Goal: Navigation & Orientation: Find specific page/section

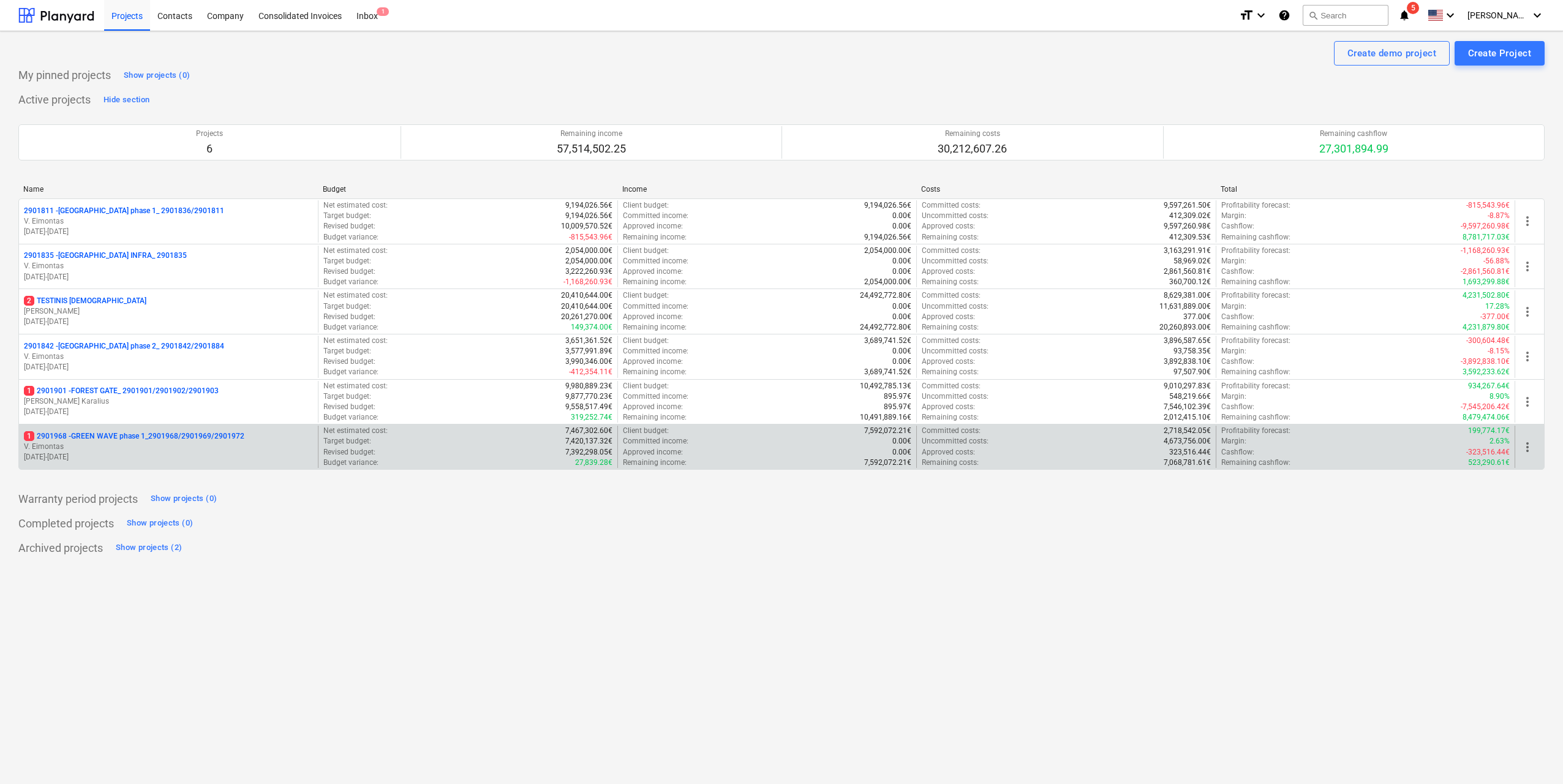
click at [199, 446] on p "V. Eimontas" at bounding box center [168, 446] width 289 height 10
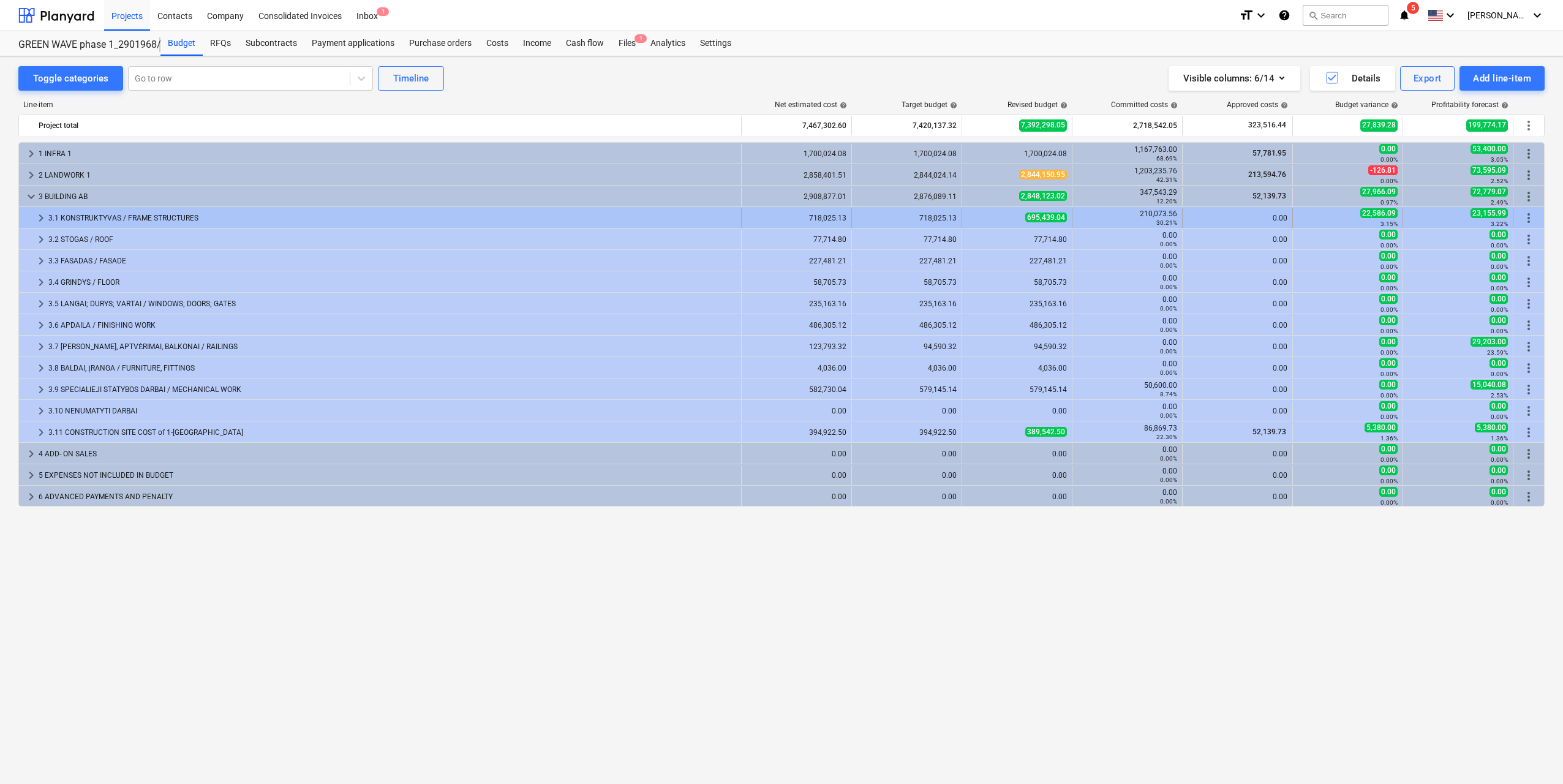
click at [39, 216] on span "keyboard_arrow_right" at bounding box center [40, 217] width 14 height 14
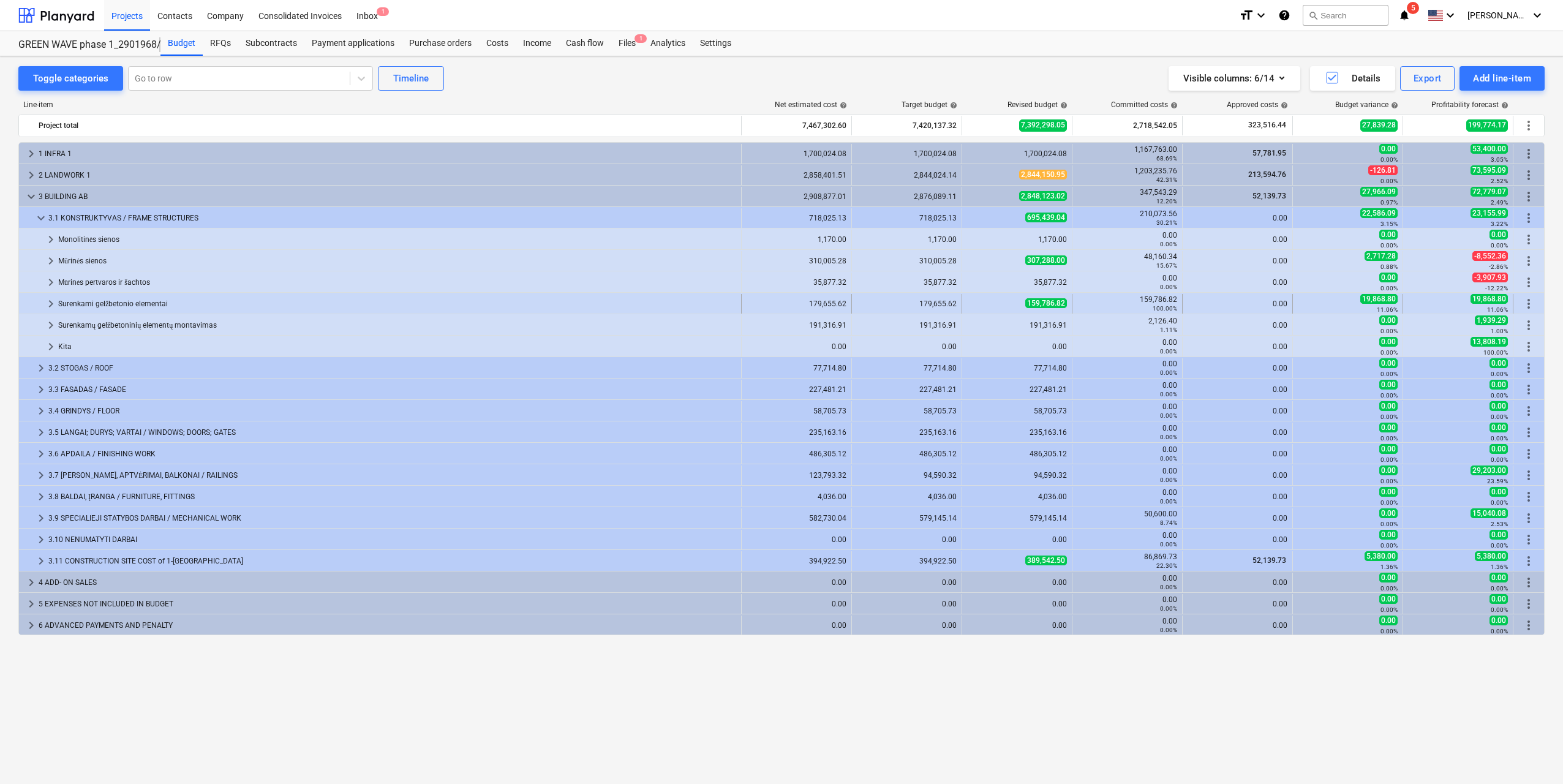
click at [49, 305] on span "keyboard_arrow_right" at bounding box center [50, 303] width 14 height 14
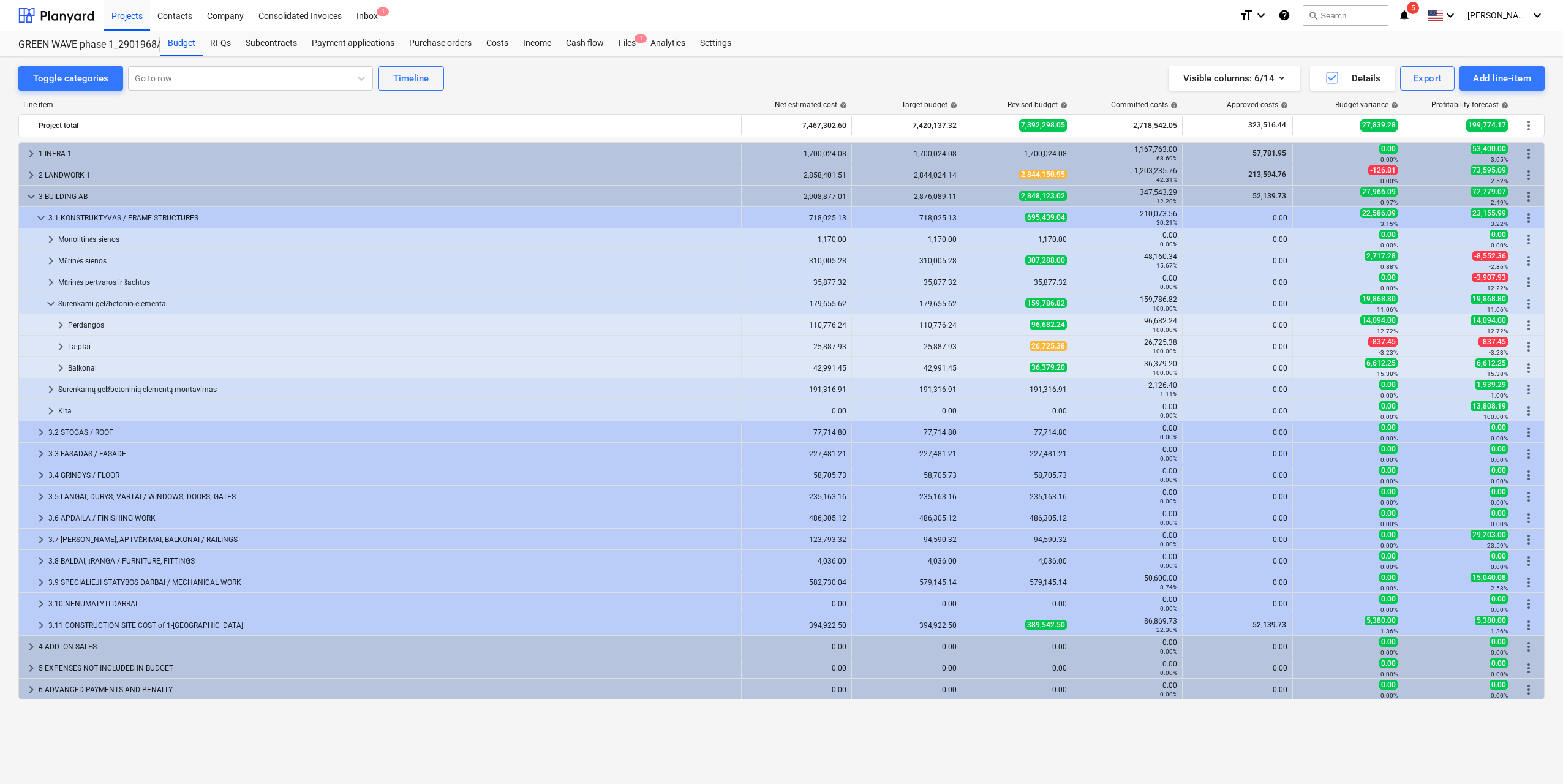
click at [49, 305] on span "keyboard_arrow_down" at bounding box center [50, 303] width 14 height 14
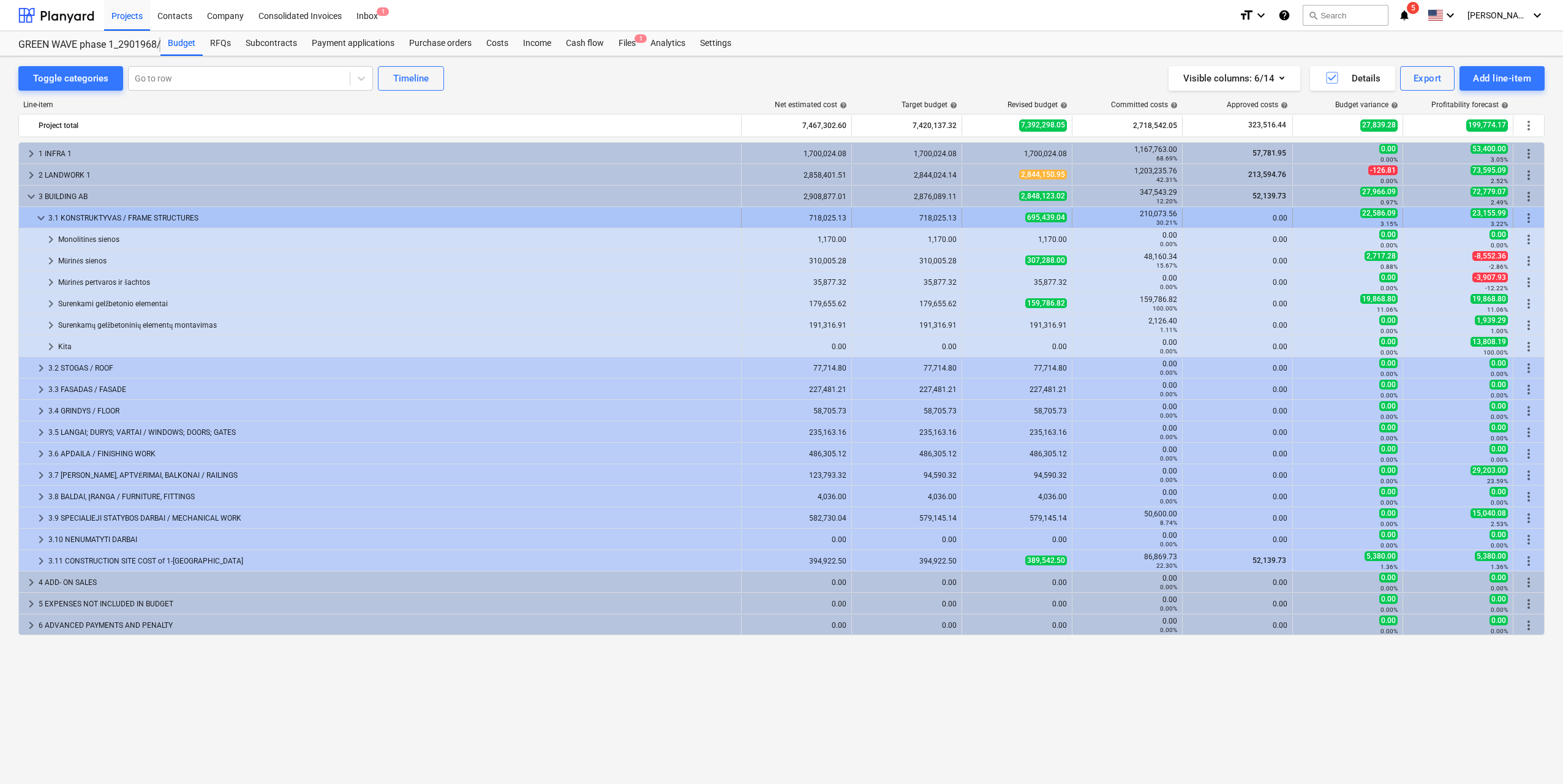
click at [37, 223] on span "keyboard_arrow_down" at bounding box center [40, 217] width 14 height 14
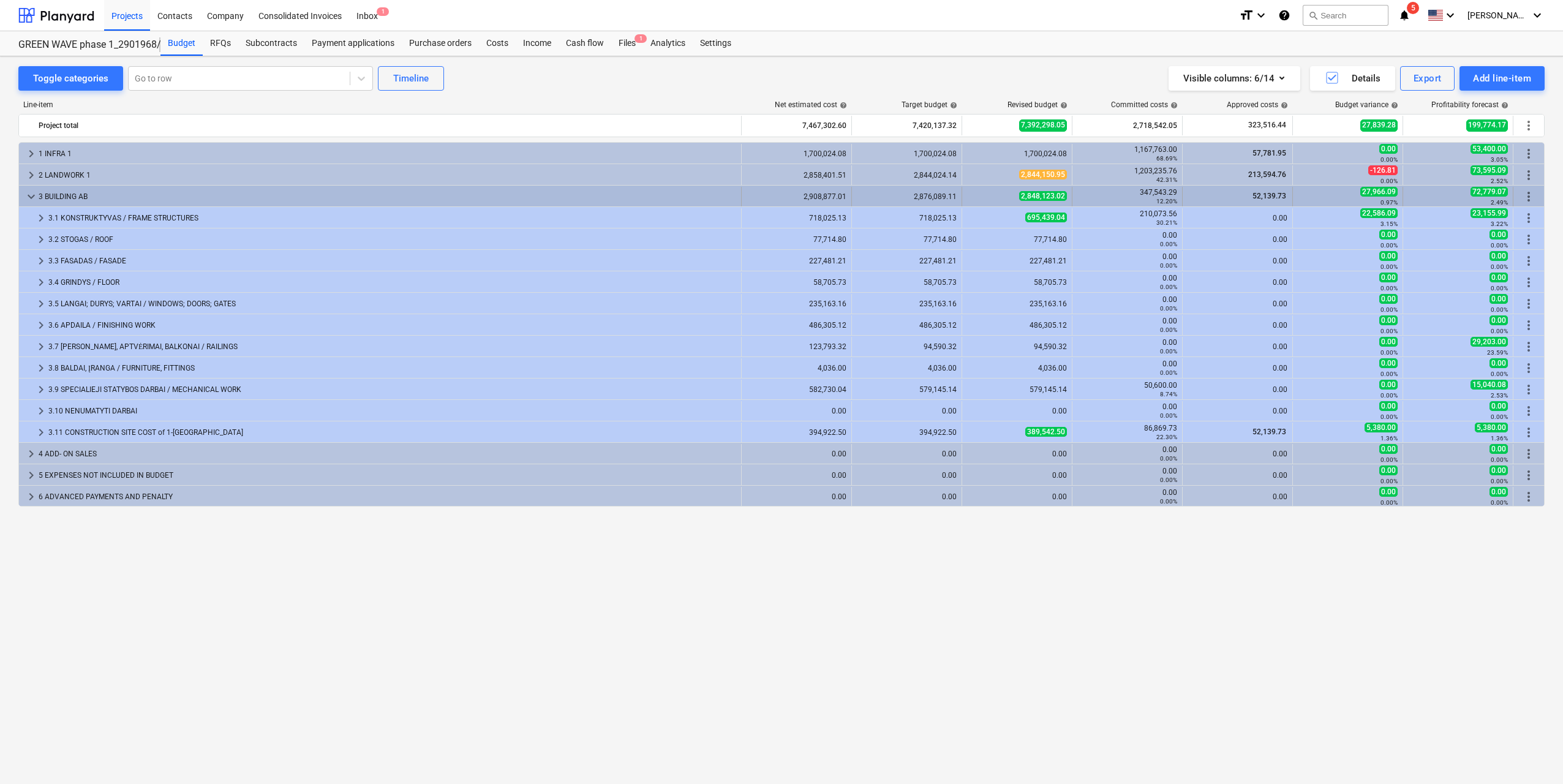
click at [24, 200] on span "keyboard_arrow_down" at bounding box center [30, 196] width 14 height 14
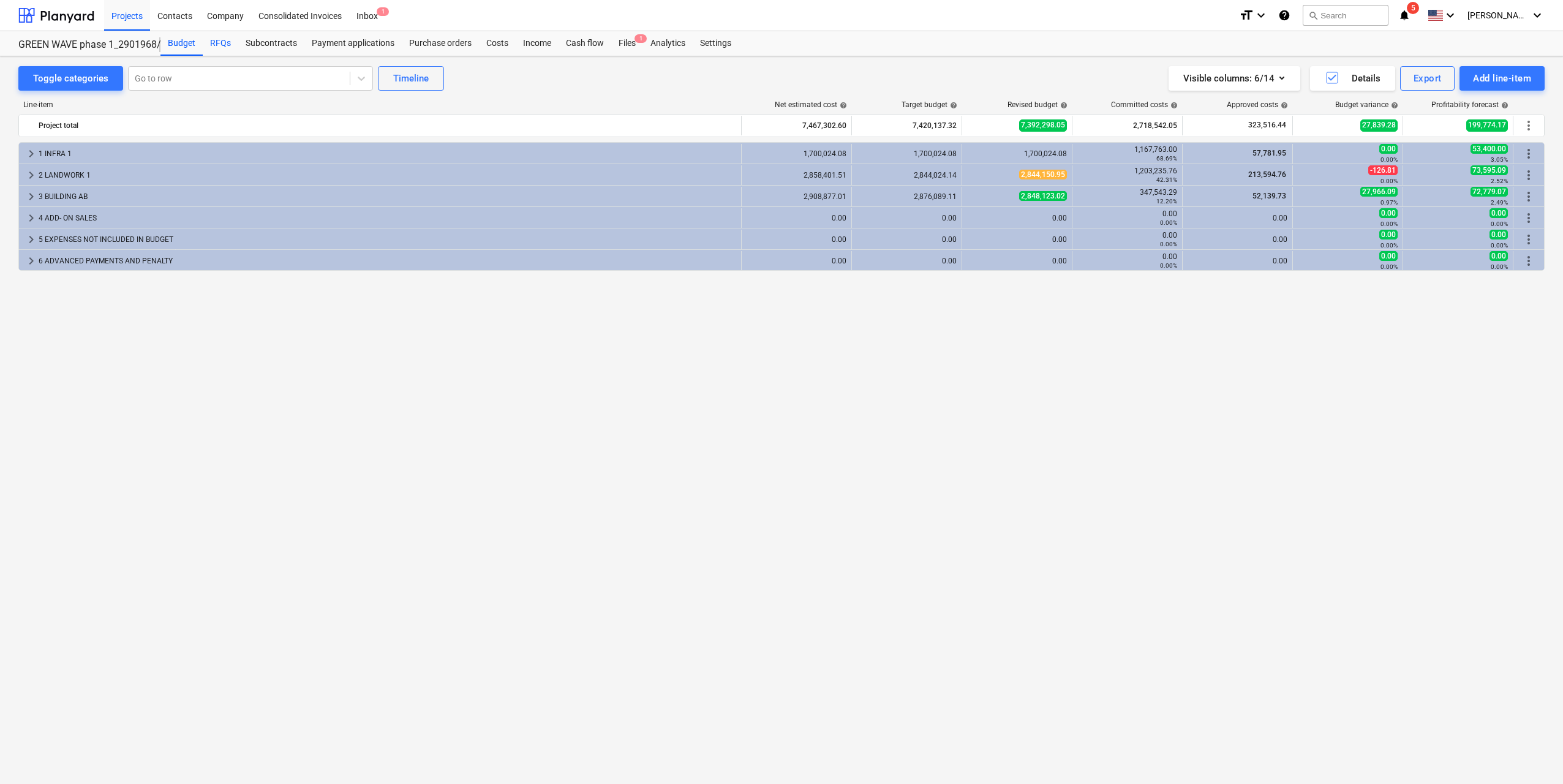
click at [216, 42] on div "RFQs" at bounding box center [220, 44] width 35 height 25
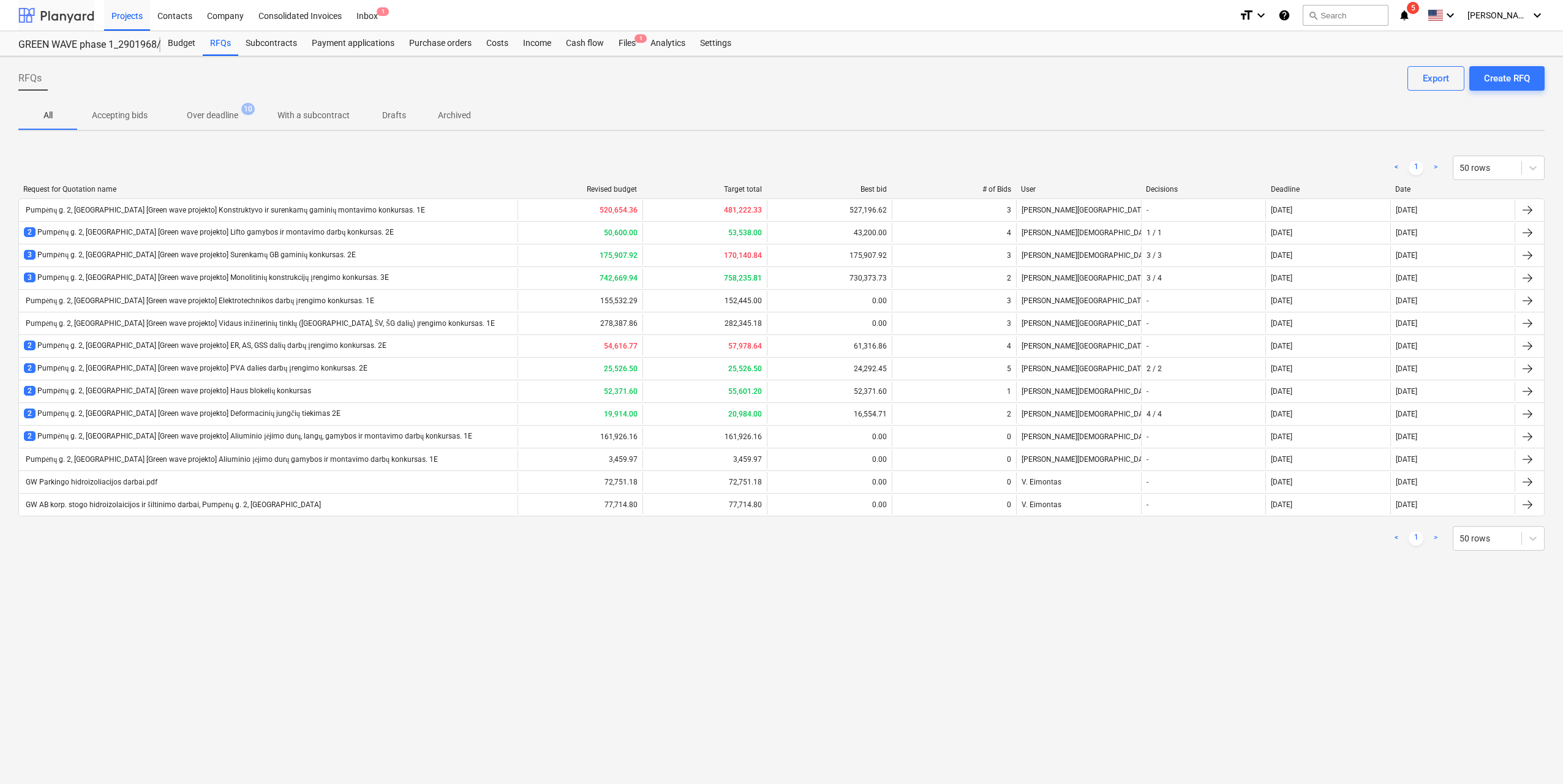
click at [80, 12] on div at bounding box center [56, 15] width 76 height 30
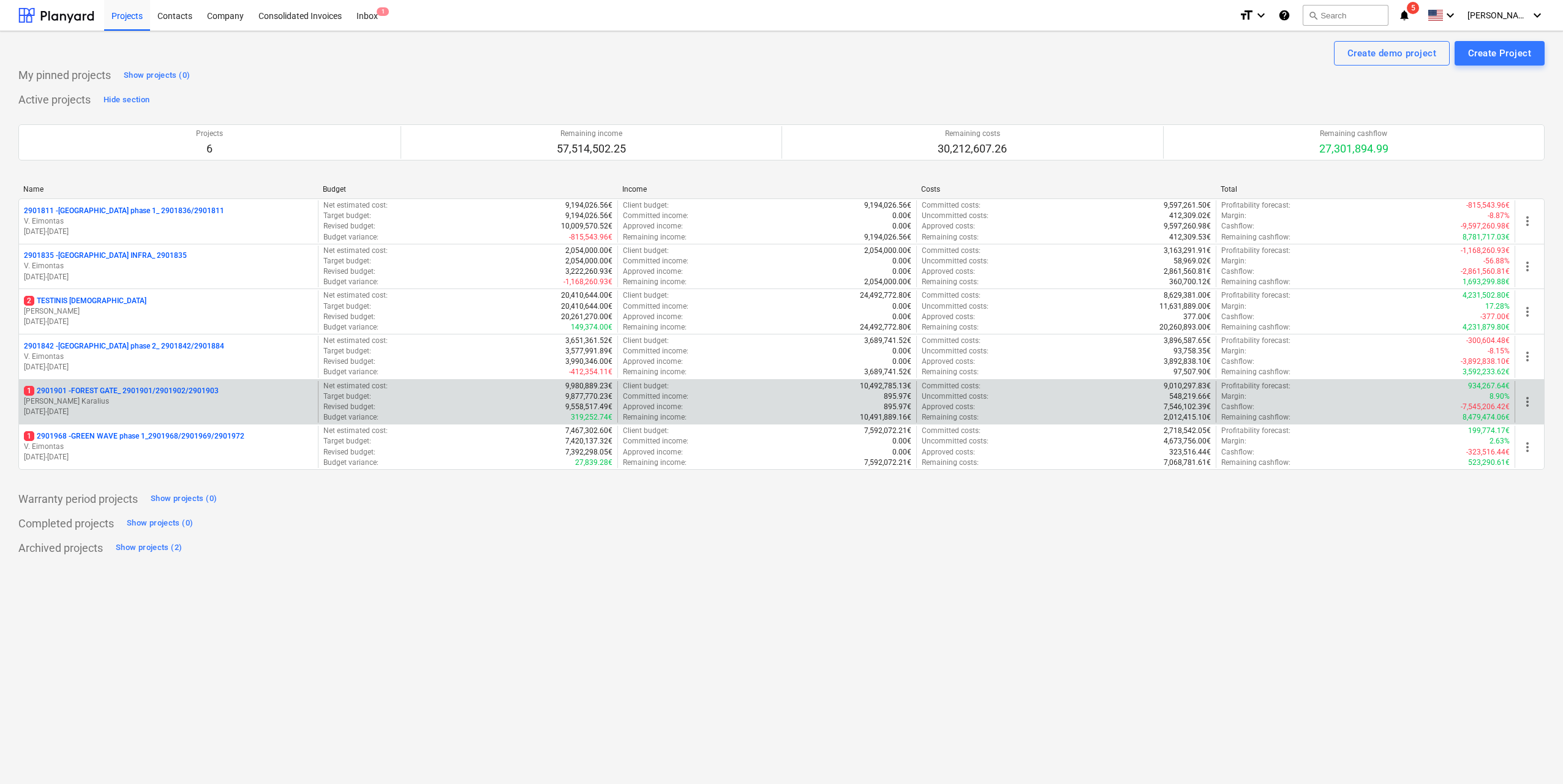
click at [180, 408] on p "[DATE] - [DATE]" at bounding box center [168, 411] width 289 height 10
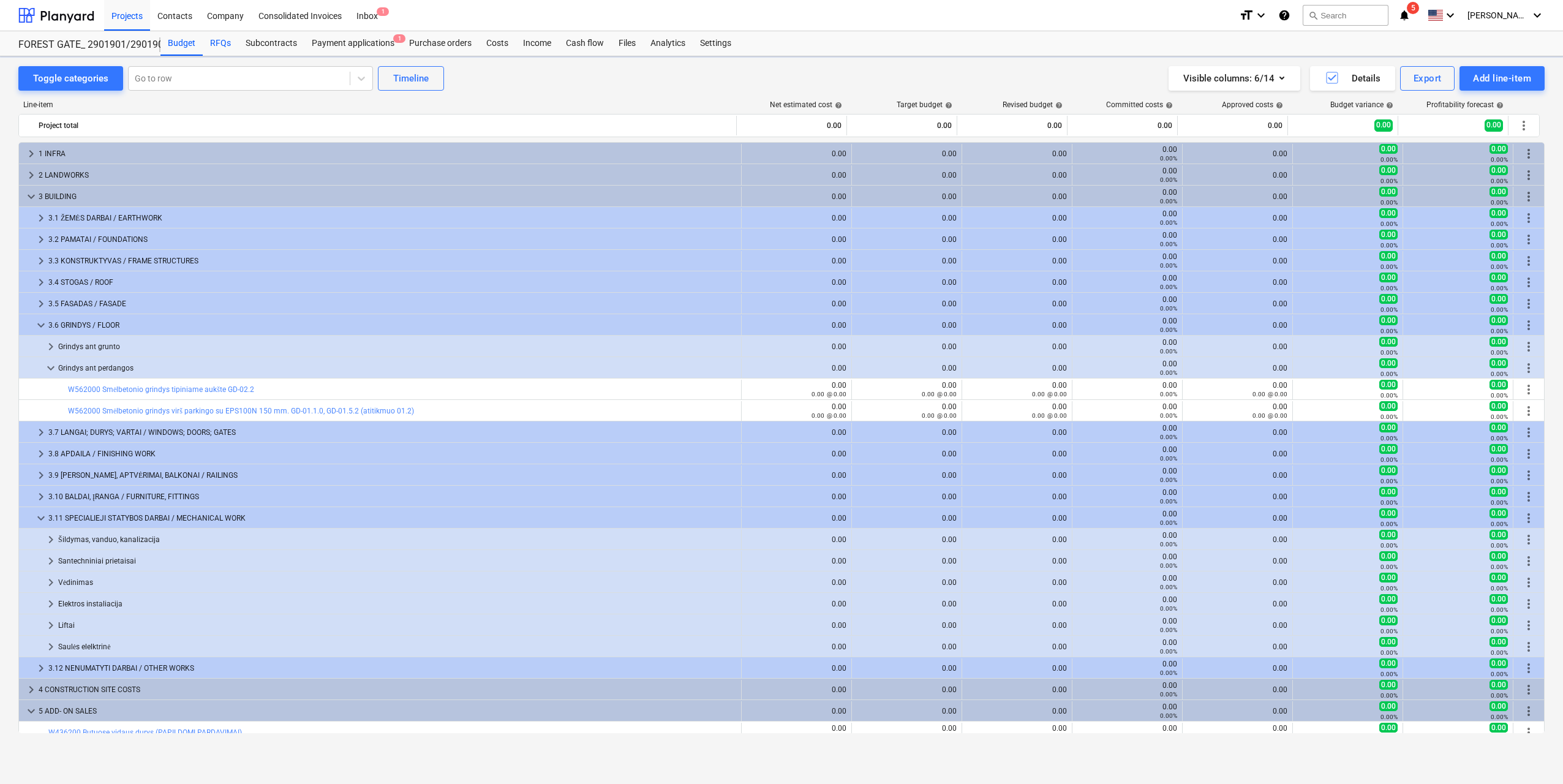
click at [216, 45] on div "RFQs" at bounding box center [220, 44] width 35 height 25
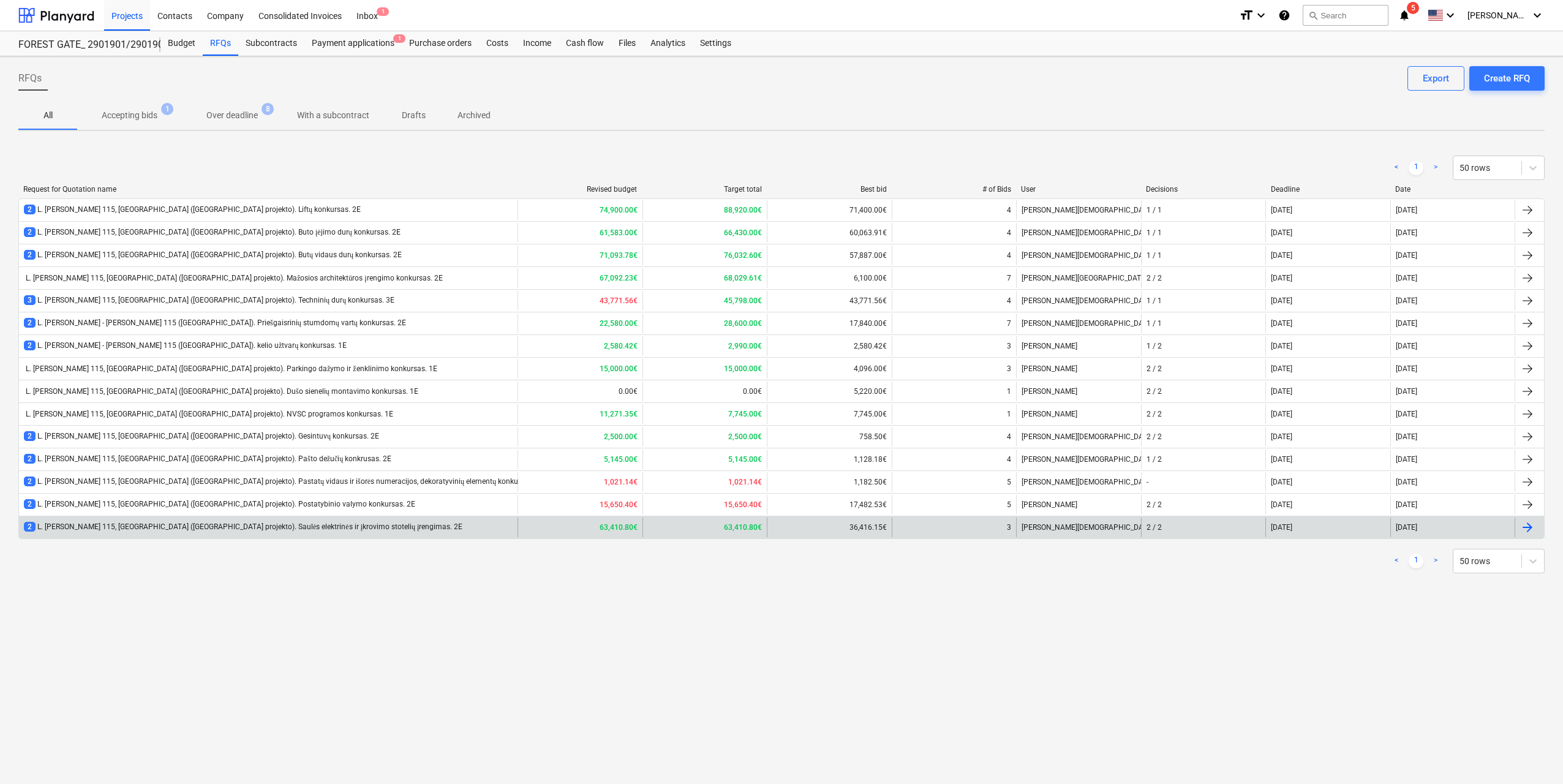
click at [297, 526] on div "2 L. [PERSON_NAME] 115, [GEOGRAPHIC_DATA] ([GEOGRAPHIC_DATA] projekto). Saulės …" at bounding box center [243, 526] width 439 height 10
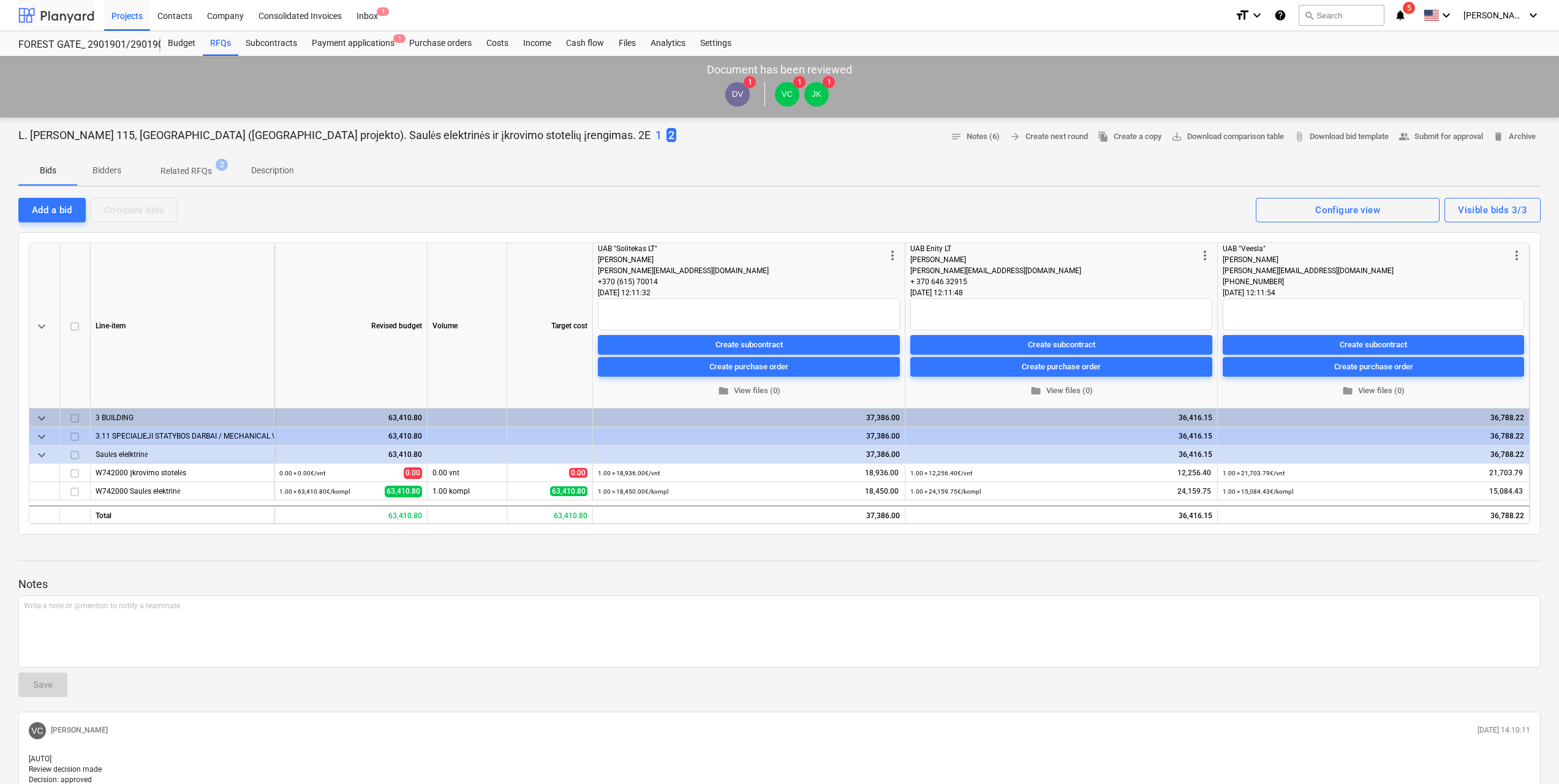
click at [61, 20] on div at bounding box center [56, 15] width 76 height 30
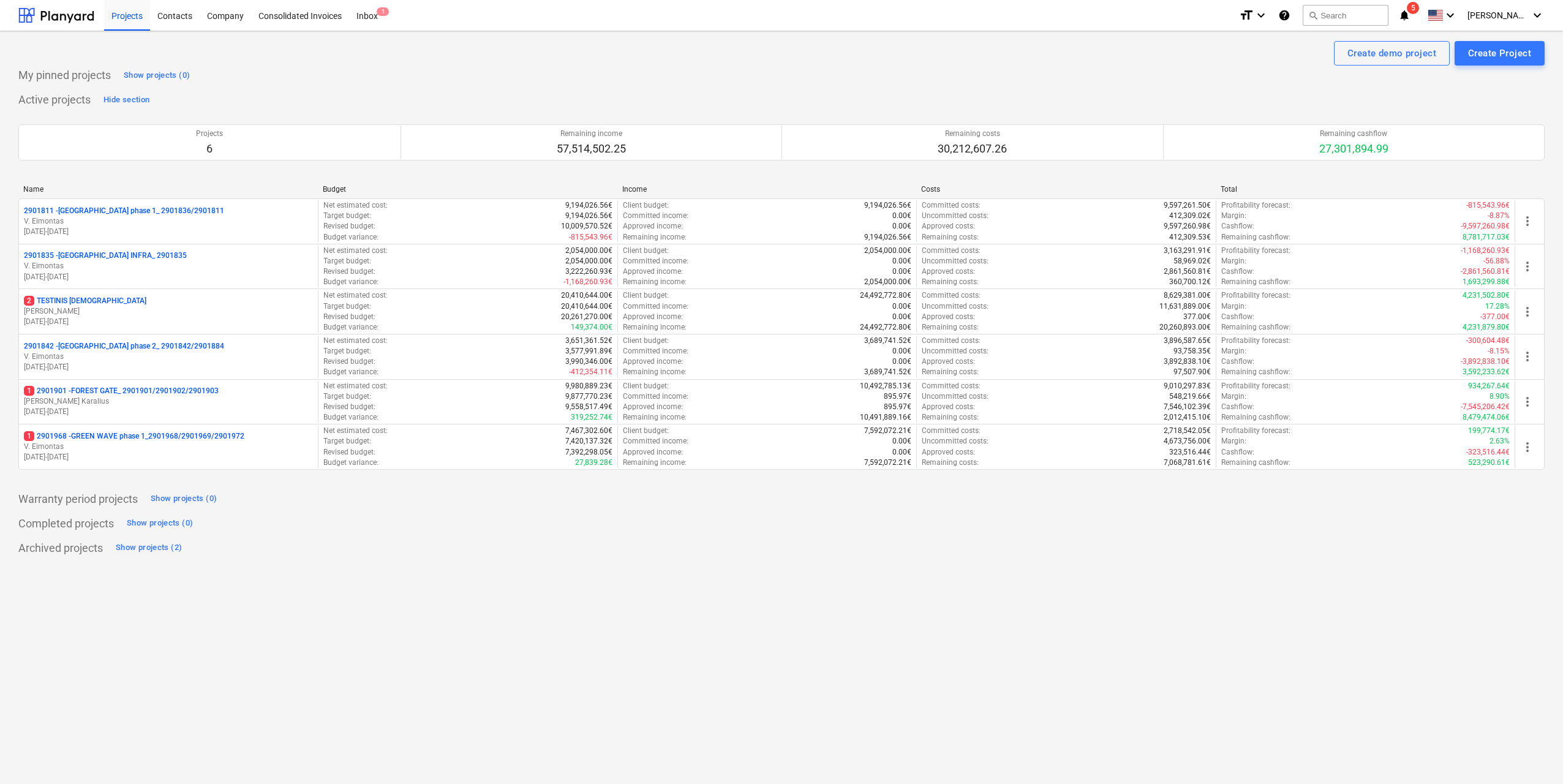
click at [406, 598] on div "Create demo project Create Project My pinned projects Show projects (0) Active …" at bounding box center [782, 407] width 1563 height 753
click at [127, 13] on div "Projects" at bounding box center [127, 14] width 46 height 31
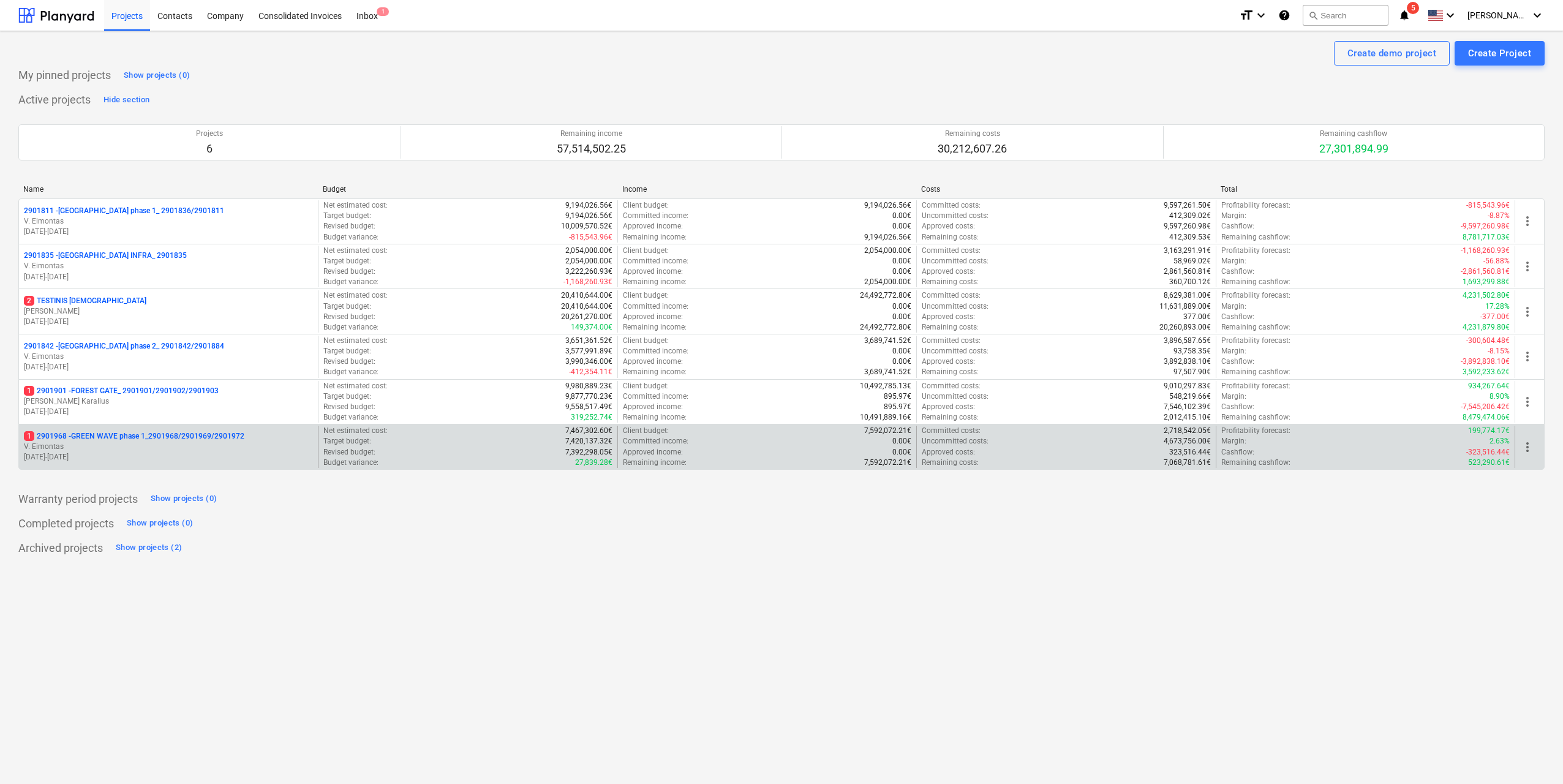
click at [218, 455] on p "[DATE] - [DATE]" at bounding box center [168, 457] width 289 height 10
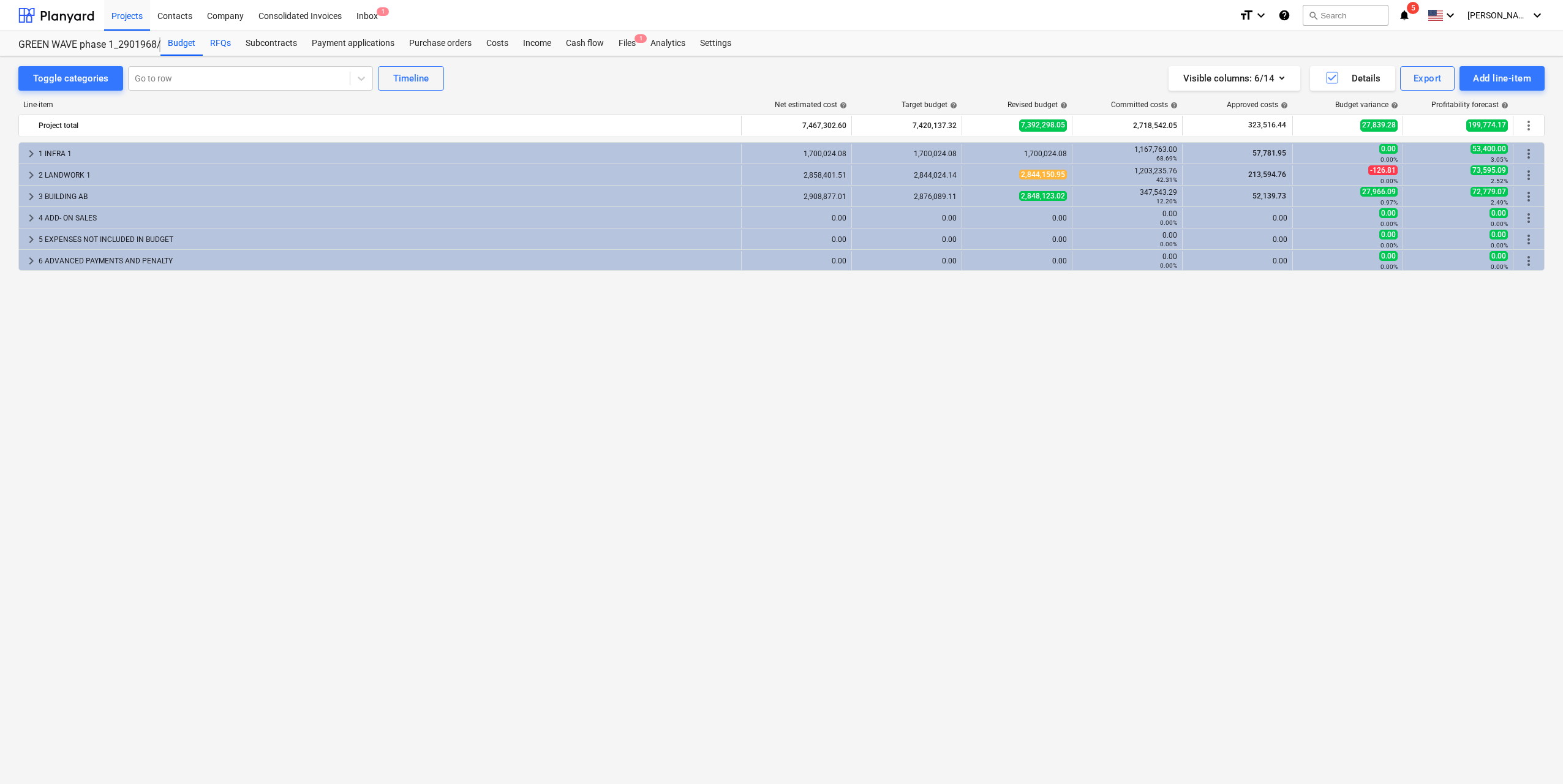
click at [224, 50] on div "RFQs" at bounding box center [220, 44] width 35 height 25
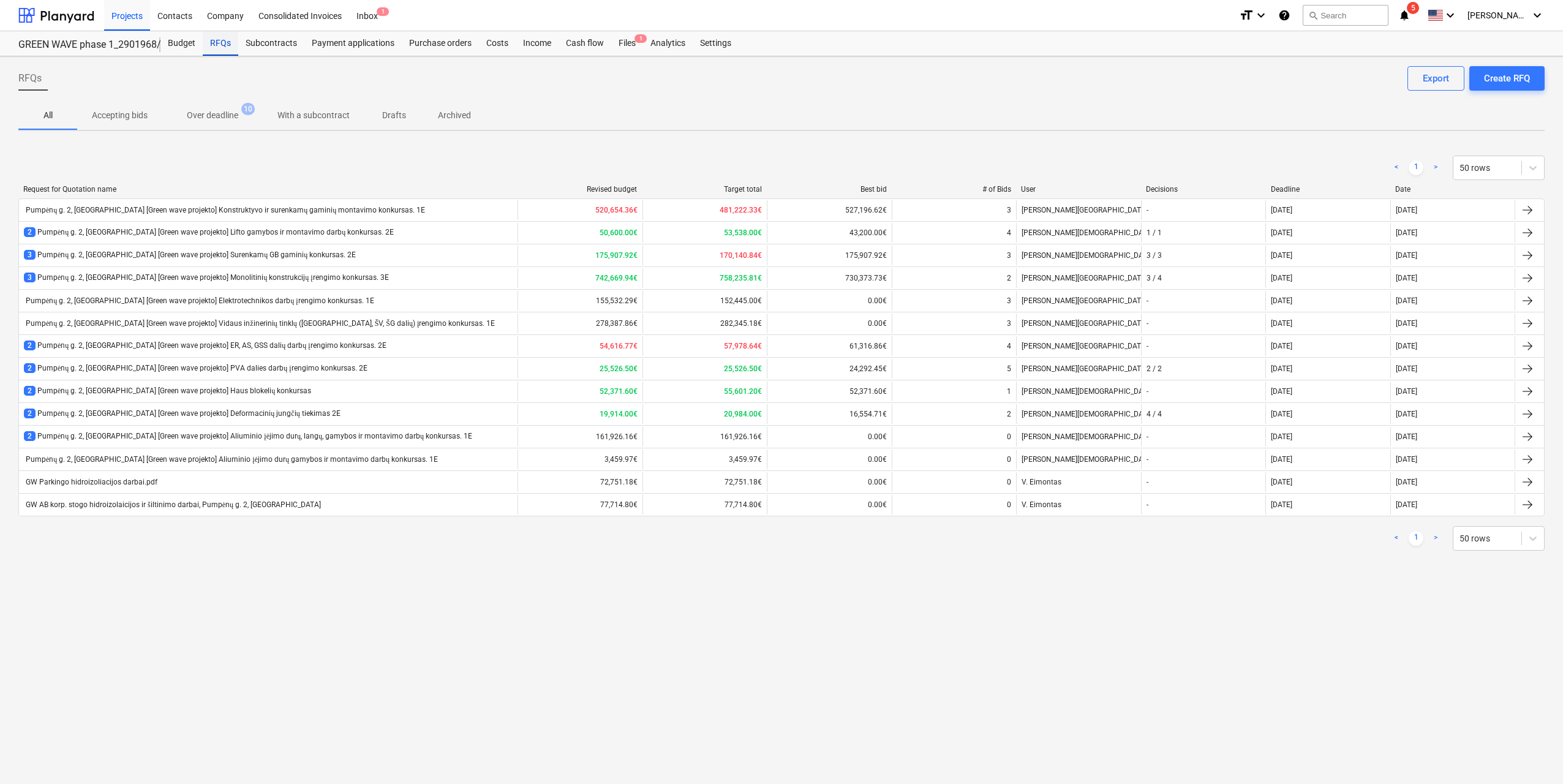
click at [222, 39] on div "RFQs" at bounding box center [220, 44] width 35 height 25
click at [217, 52] on div "RFQs" at bounding box center [220, 44] width 35 height 25
click at [75, 13] on div at bounding box center [56, 15] width 76 height 30
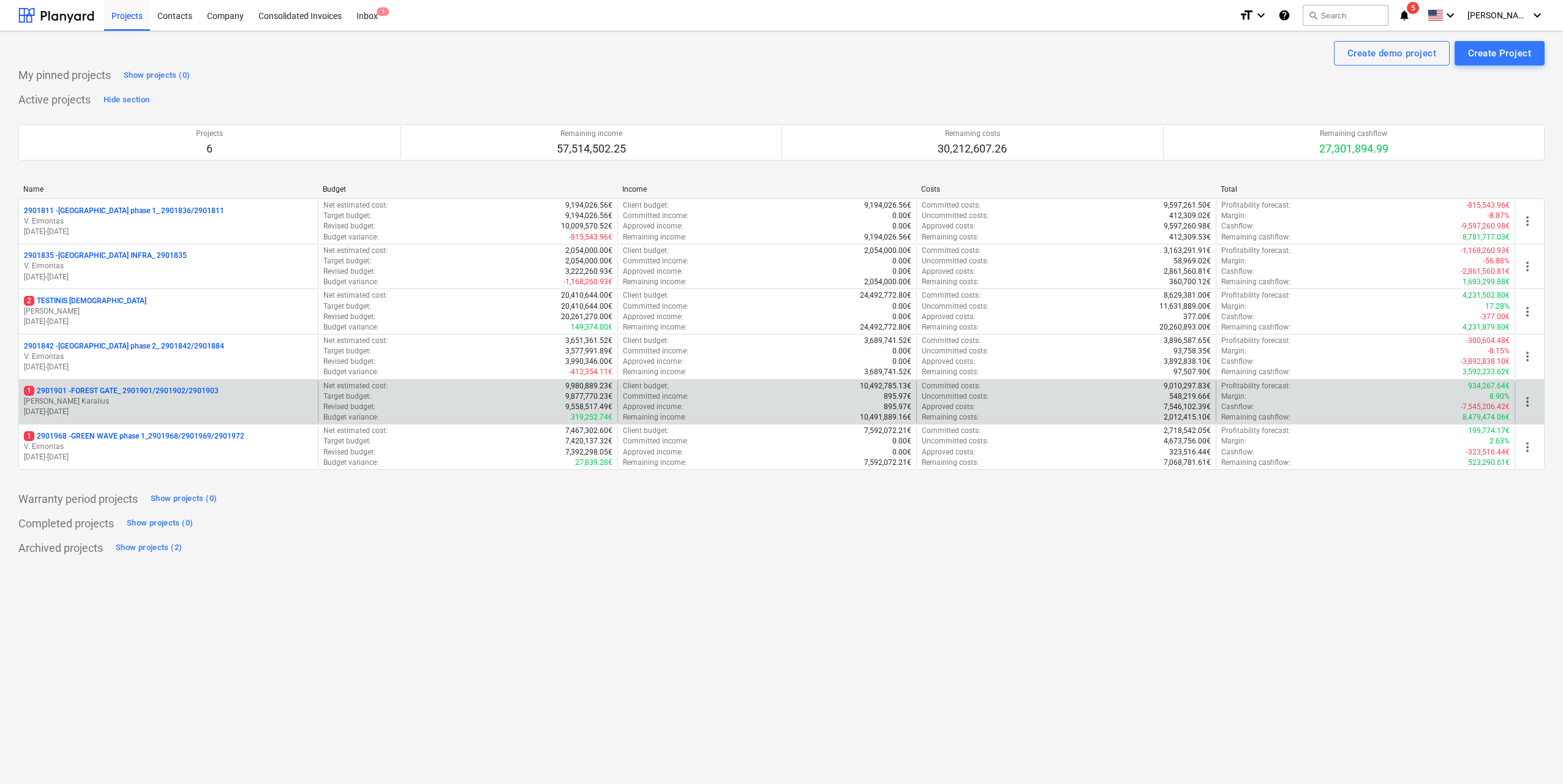
click at [204, 406] on p "[DATE] - [DATE]" at bounding box center [168, 411] width 289 height 10
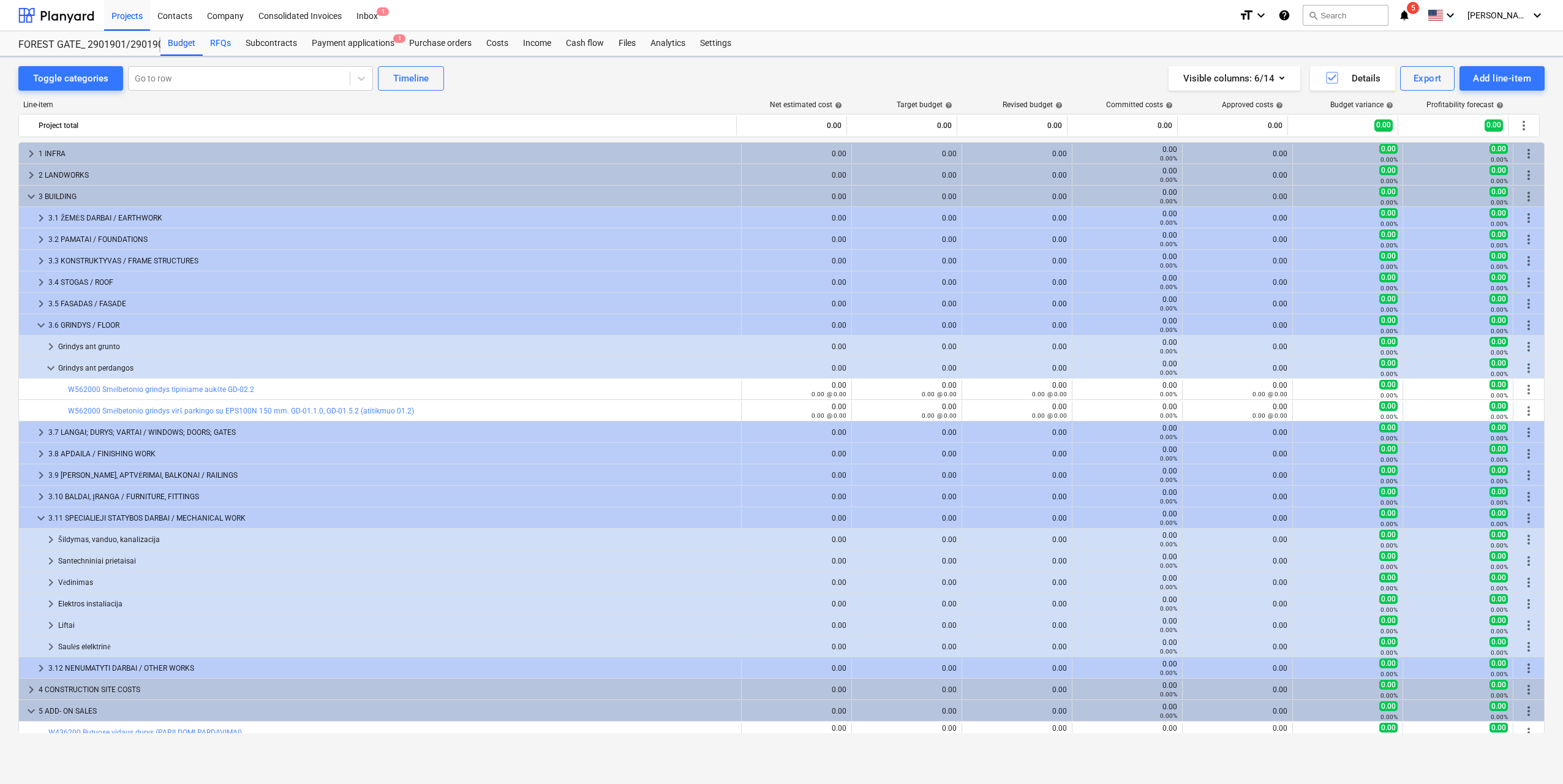
click at [217, 44] on div "RFQs" at bounding box center [220, 44] width 35 height 25
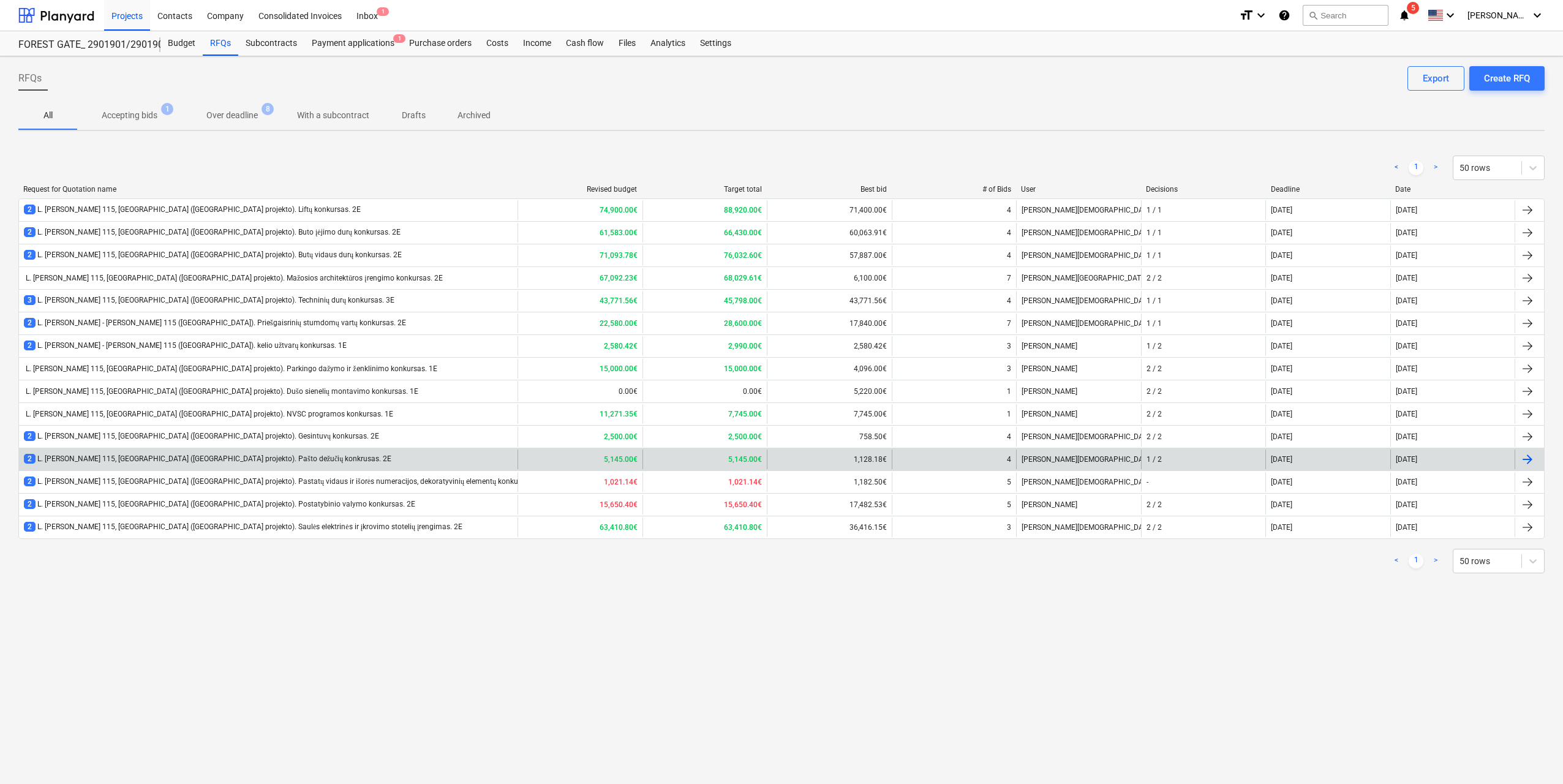
click at [346, 455] on div "2 L. [PERSON_NAME] 115, [GEOGRAPHIC_DATA] ([GEOGRAPHIC_DATA] projekto). Pašto d…" at bounding box center [268, 459] width 499 height 20
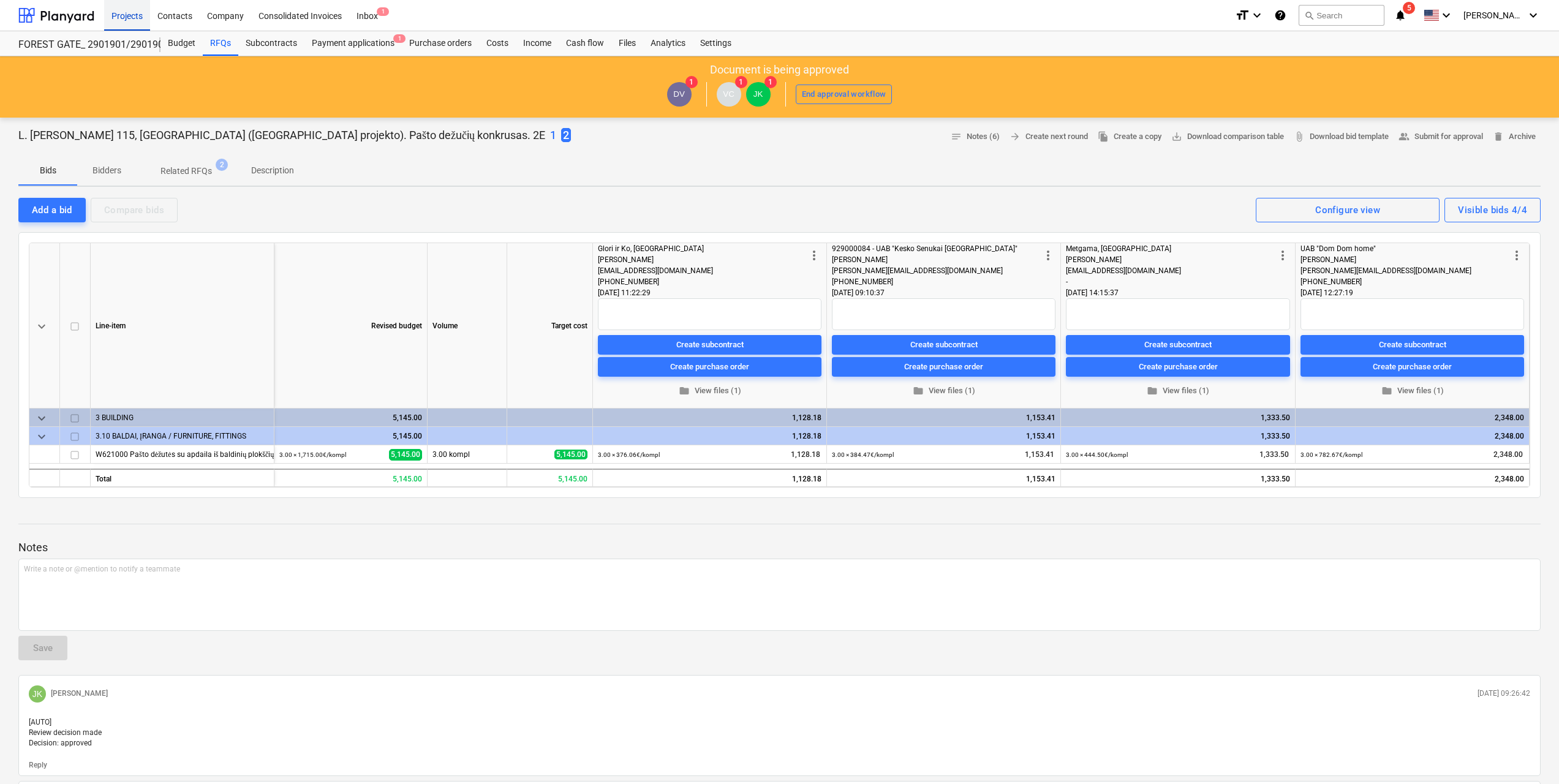
click at [125, 19] on div "Projects" at bounding box center [127, 14] width 46 height 31
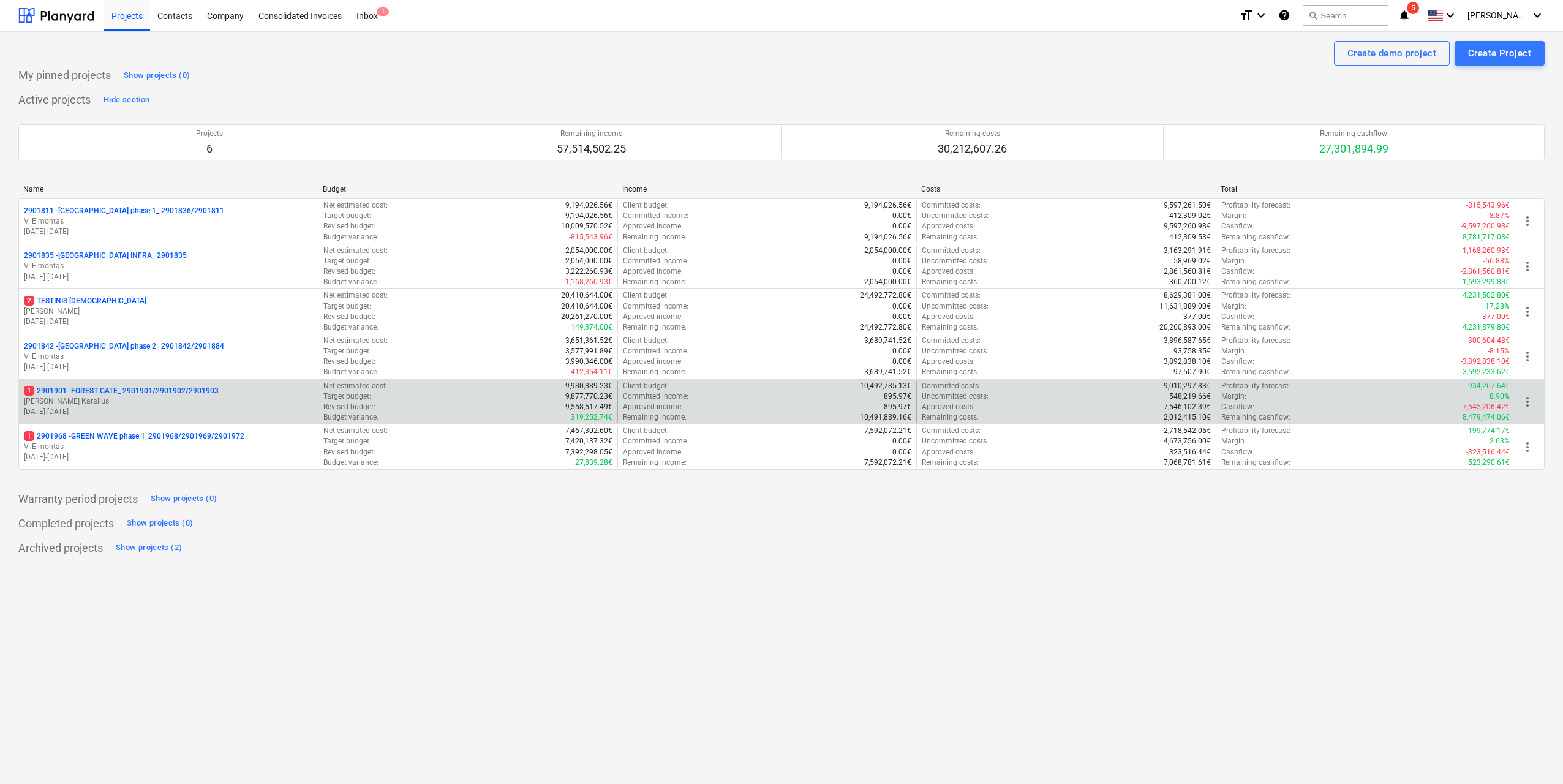
click at [147, 398] on p "[PERSON_NAME] Karalius" at bounding box center [168, 401] width 289 height 10
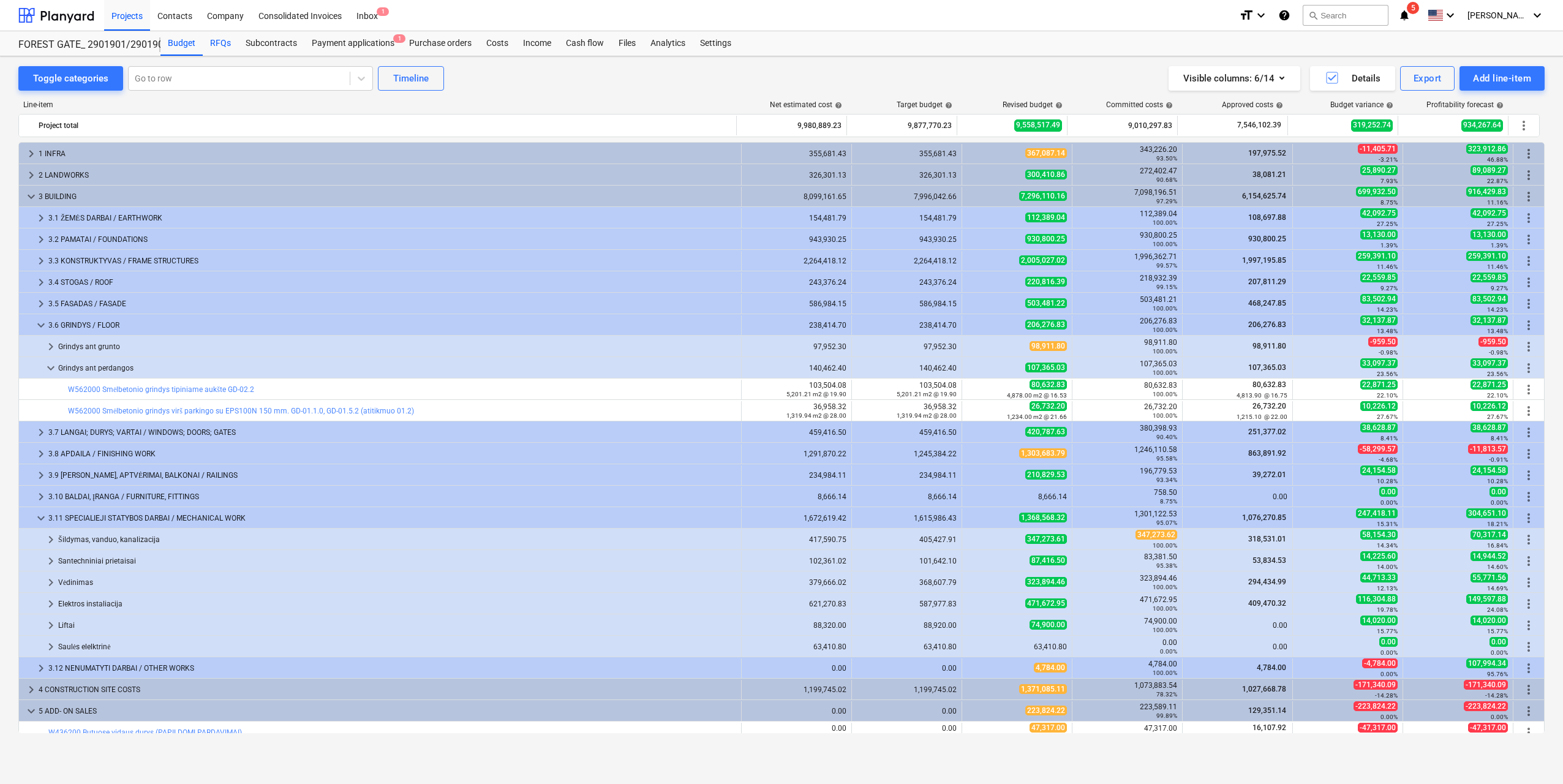
click at [229, 39] on div "RFQs" at bounding box center [220, 44] width 35 height 25
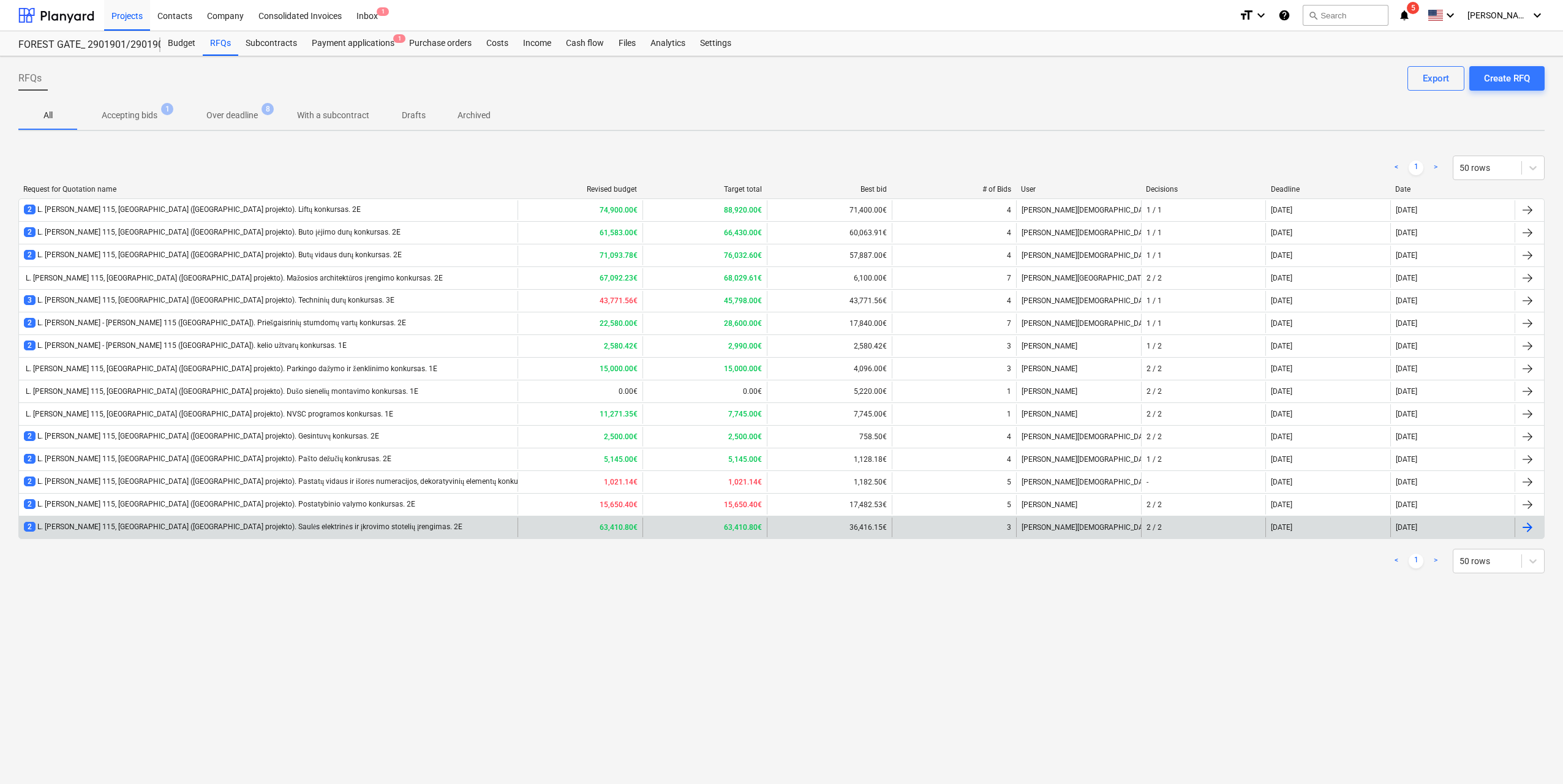
click at [331, 528] on div "2 L. [PERSON_NAME] 115, [GEOGRAPHIC_DATA] ([GEOGRAPHIC_DATA] projekto). Saulės …" at bounding box center [243, 526] width 439 height 10
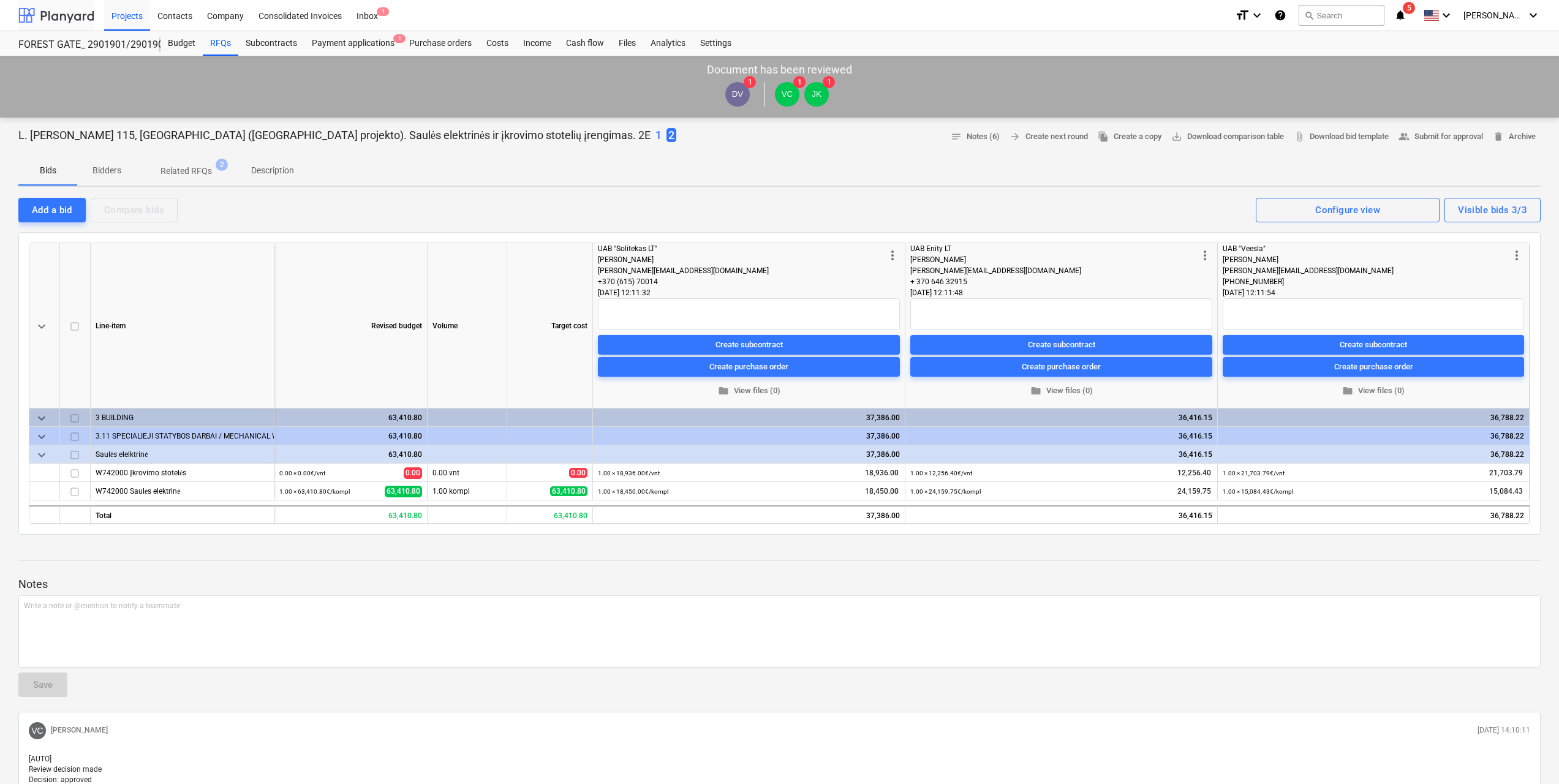
click at [73, 15] on div at bounding box center [56, 15] width 76 height 30
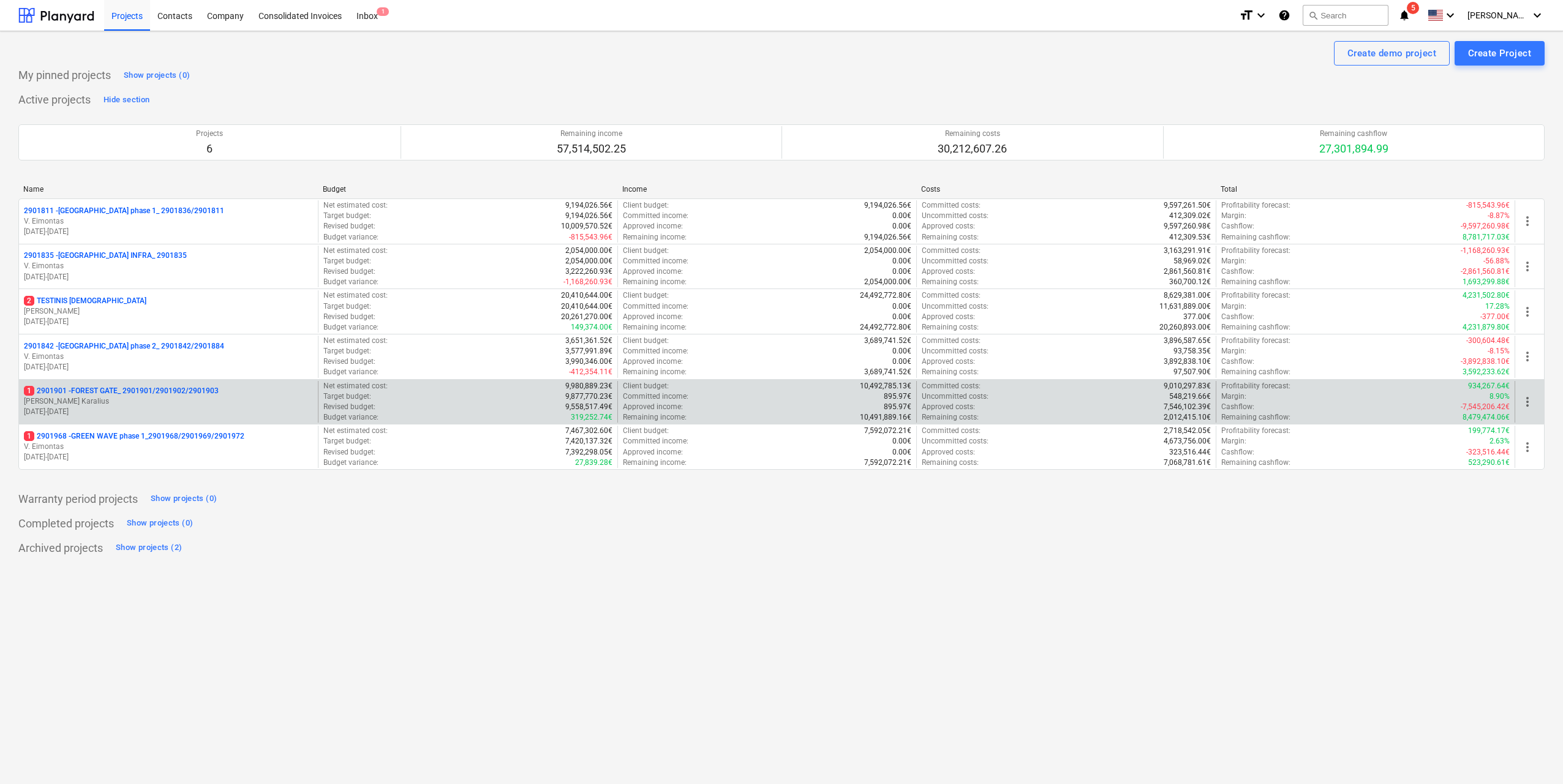
click at [131, 419] on div "1 2901901 - FOREST GATE_ 2901901/2901902/2901903 J. Karalius [DATE] - [DATE]" at bounding box center [168, 402] width 299 height 42
click at [154, 389] on p "1 2901901 - FOREST GATE_ 2901901/2901902/2901903" at bounding box center [121, 390] width 195 height 10
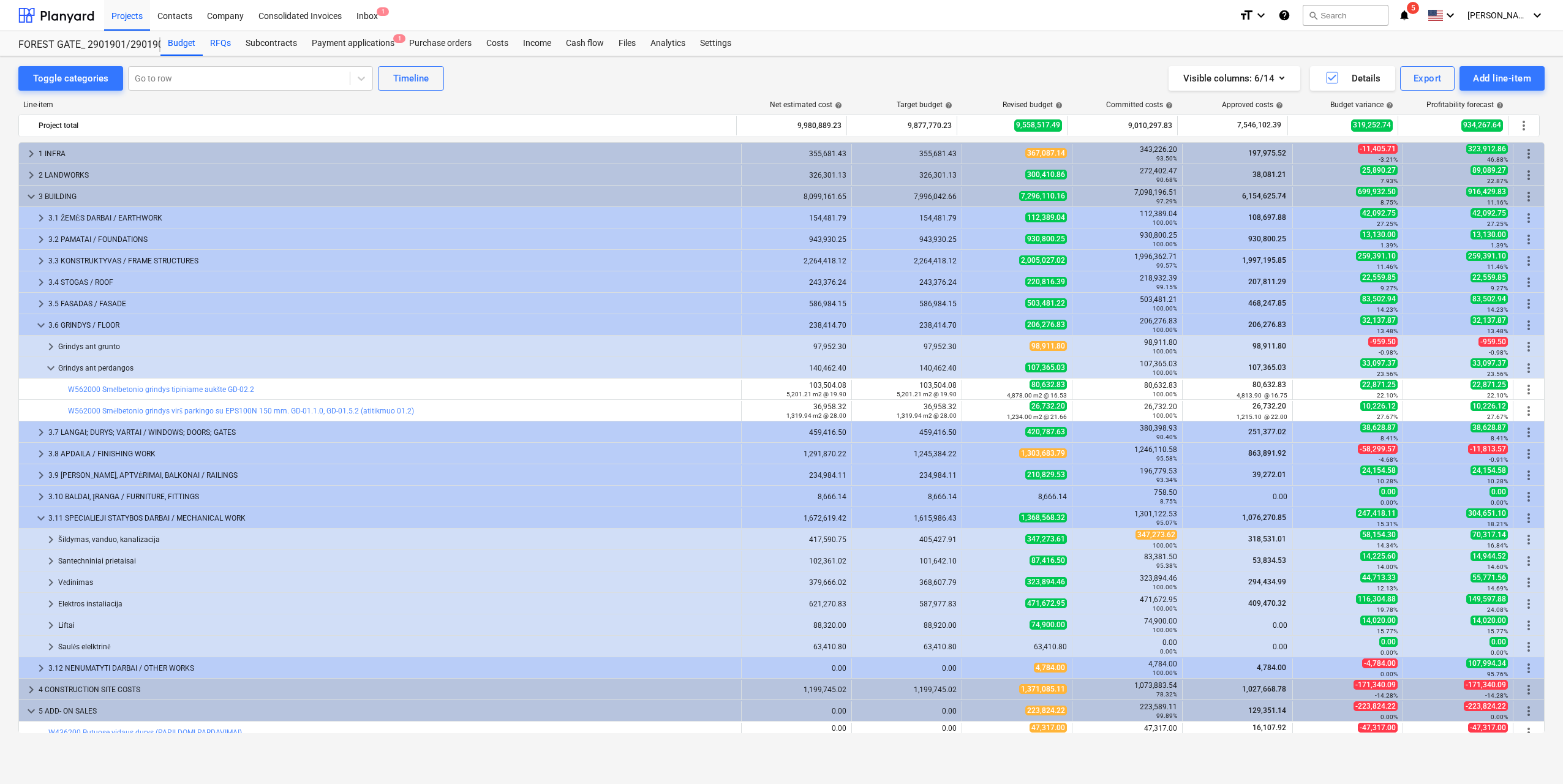
click at [224, 49] on div "RFQs" at bounding box center [220, 44] width 35 height 25
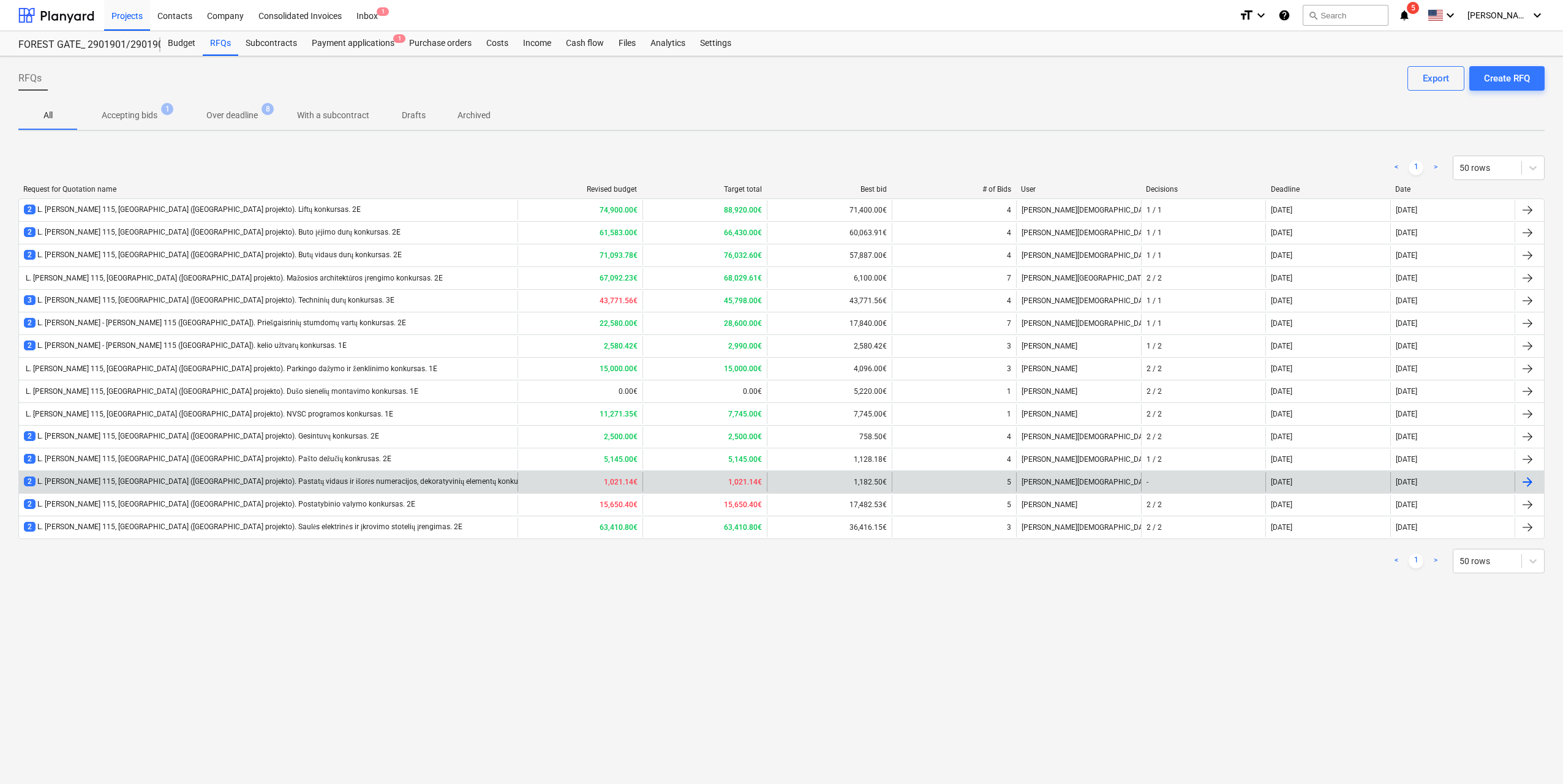
click at [370, 477] on div "2 L. [PERSON_NAME] 115, [GEOGRAPHIC_DATA] ([GEOGRAPHIC_DATA] projekto). Pastatų…" at bounding box center [284, 481] width 521 height 10
